Goal: Information Seeking & Learning: Find specific fact

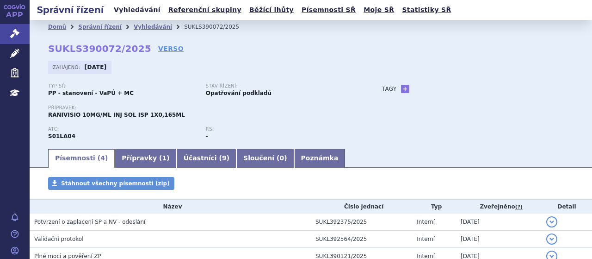
click at [144, 7] on link "Vyhledávání" at bounding box center [137, 10] width 52 height 12
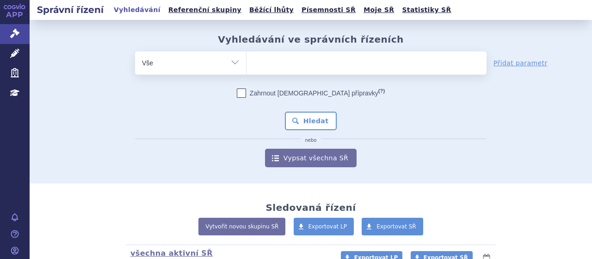
click at [267, 53] on ul at bounding box center [367, 60] width 240 height 19
click at [247, 53] on select at bounding box center [246, 62] width 0 height 23
type input "el"
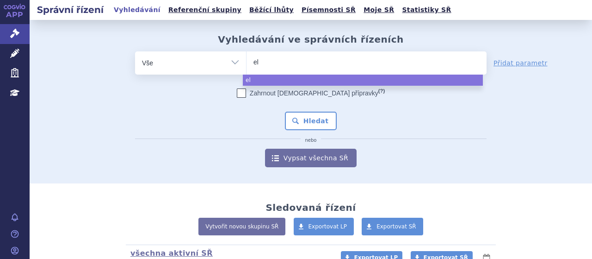
type input "e"
type input "el"
type input "eltr"
type input "eltro"
type input "eltrom"
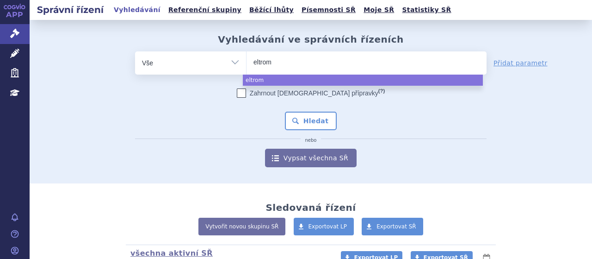
type input "eltromb"
type input "eltrombo"
type input "eltrombop"
type input "eltrombopa"
type input "[MEDICAL_DATA]"
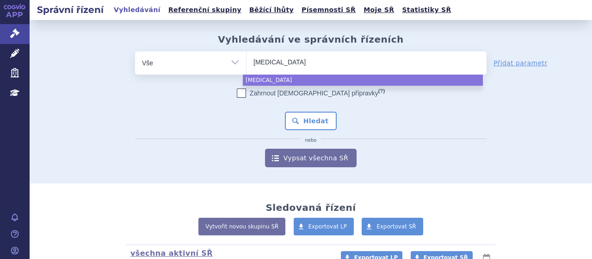
type input "[MEDICAL_DATA] t"
type input "[MEDICAL_DATA] te"
type input "[MEDICAL_DATA] tev"
type input "[MEDICAL_DATA] teva"
select select "[MEDICAL_DATA] teva"
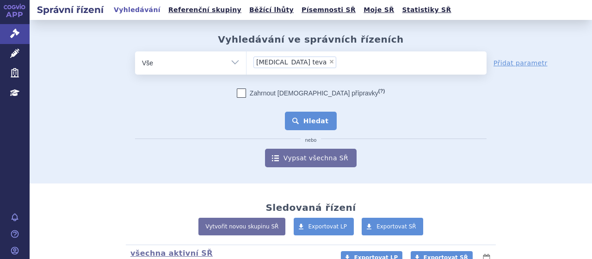
click at [316, 127] on button "Hledat" at bounding box center [311, 121] width 52 height 19
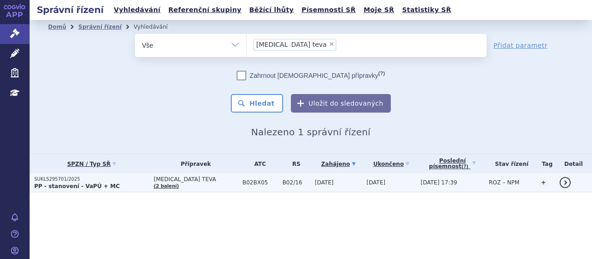
click at [47, 178] on p "SUKLS295701/2025" at bounding box center [91, 179] width 115 height 6
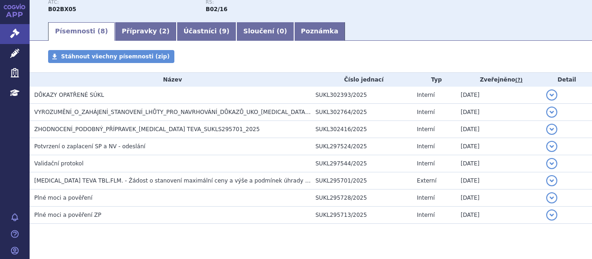
scroll to position [155, 0]
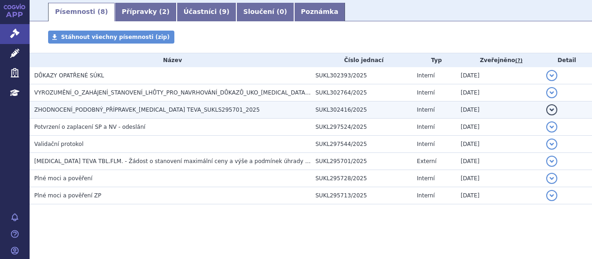
click at [191, 111] on span "ZHODNOCENÍ_PODOBNÝ_PŘÍPRAVEK_ELTROMBOPAG TEVA_SUKLS295701_2025" at bounding box center [147, 109] width 226 height 6
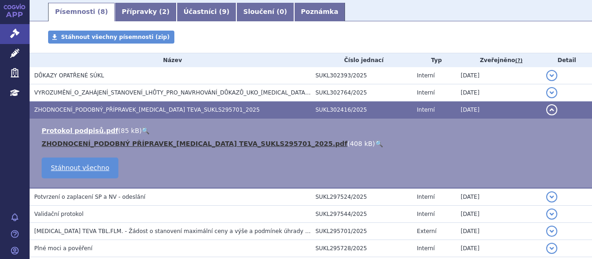
click at [180, 145] on link "ZHODNOCENÍ_PODOBNÝ PŘÍPRAVEK_ELTROMBOPAG TEVA_SUKLS295701_2025.pdf" at bounding box center [195, 143] width 306 height 7
